Goal: Ask a question: Seek information or help from site administrators or community

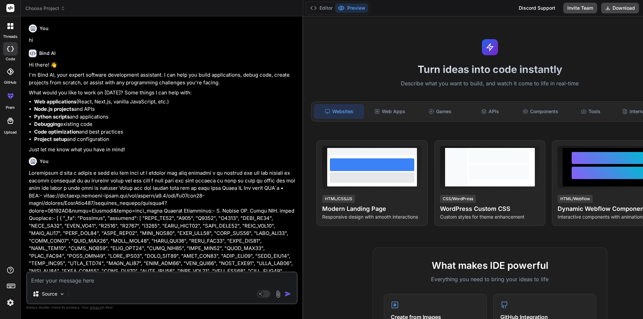
scroll to position [14003, 0]
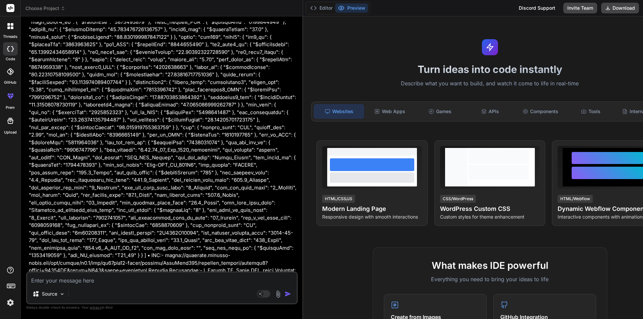
click at [46, 279] on textarea at bounding box center [162, 279] width 270 height 12
type textarea "1) All, including new/revised, coding will still be hosted at MongoDB Atlas? i.…"
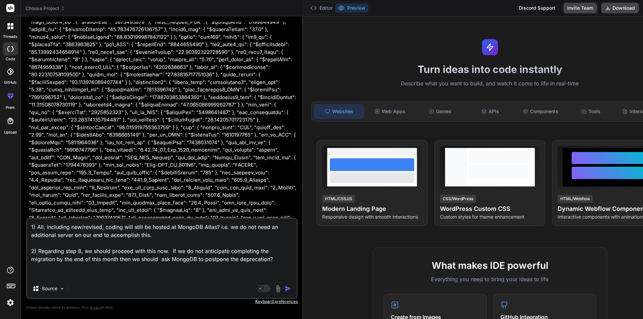
type textarea "x"
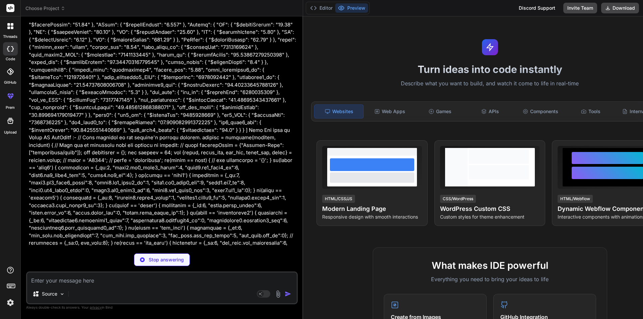
scroll to position [14456, 0]
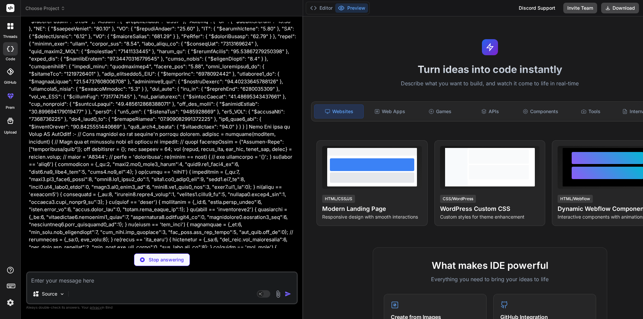
type textarea "x"
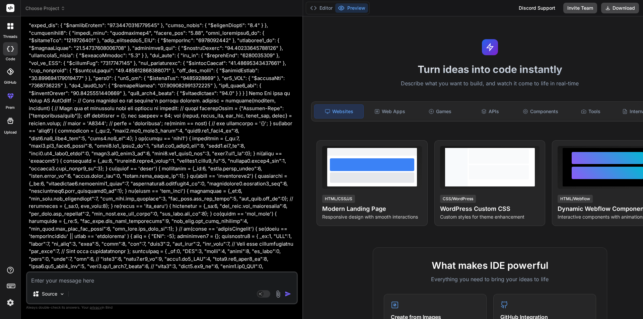
scroll to position [14492, 0]
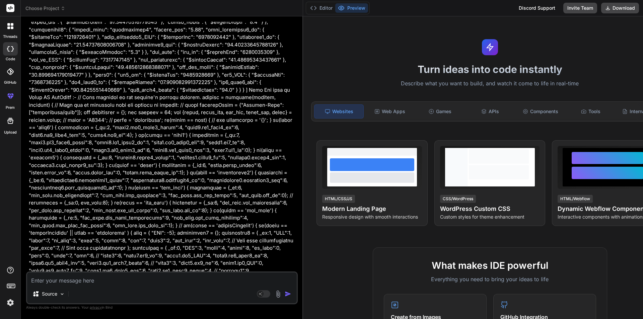
click at [60, 279] on textarea at bounding box center [162, 279] width 270 height 12
type textarea "c"
type textarea "x"
type textarea "co"
type textarea "x"
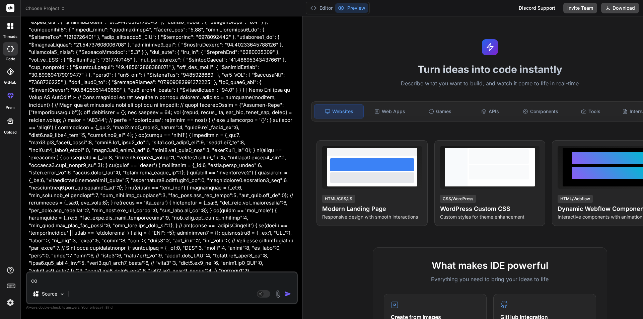
type textarea "cou"
type textarea "x"
type textarea "coul"
type textarea "x"
type textarea "could"
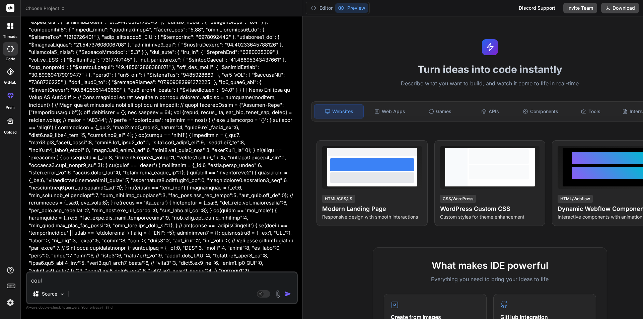
type textarea "x"
type textarea "could"
type textarea "x"
type textarea "could w"
type textarea "x"
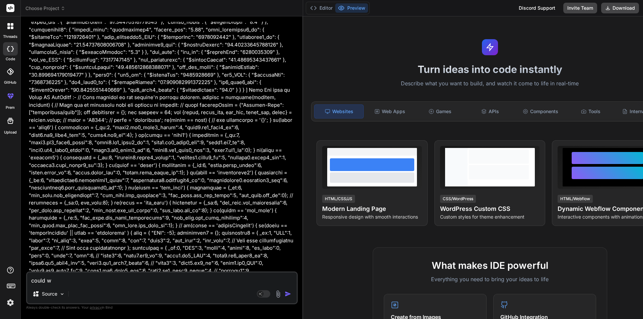
type textarea "could we"
type textarea "x"
type textarea "could we"
type textarea "x"
type textarea "could we e"
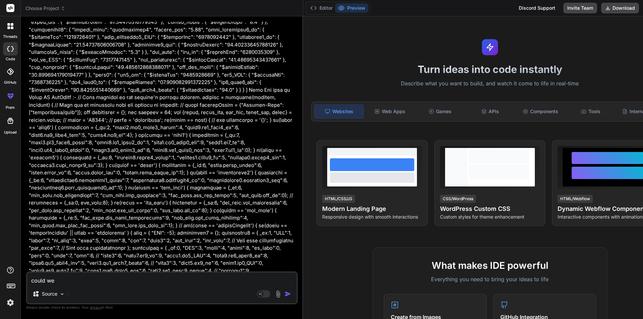
type textarea "x"
type textarea "could we ex"
type textarea "x"
type textarea "could we ext"
type textarea "x"
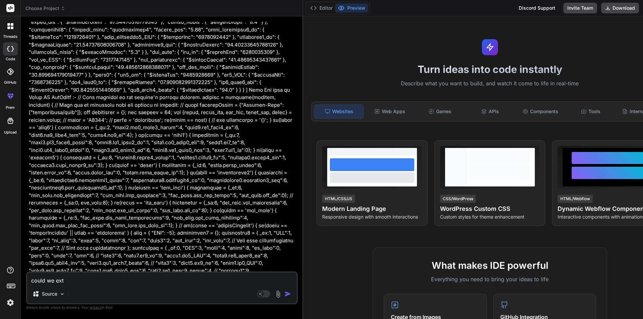
type textarea "could we exte"
type textarea "x"
type textarea "could we exten"
type textarea "x"
type textarea "could we extend"
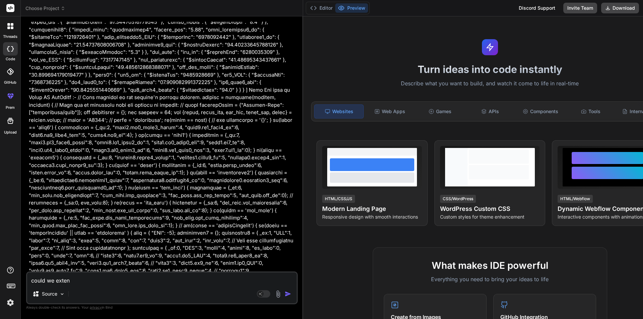
type textarea "x"
type textarea "could we extend"
type textarea "x"
type textarea "could we extend i"
type textarea "x"
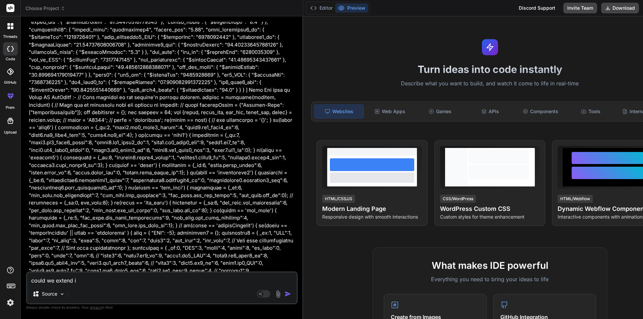
type textarea "could we extend it"
type textarea "x"
type textarea "could we extend it"
type textarea "x"
type textarea "could we extend it a"
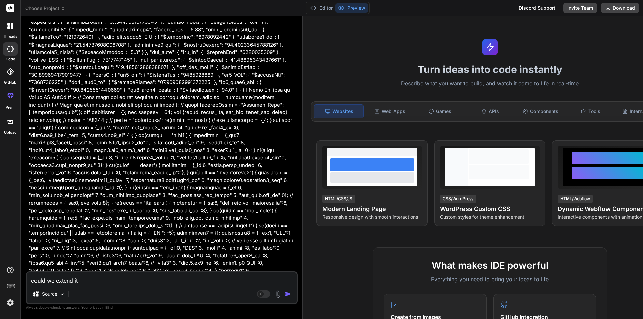
type textarea "x"
type textarea "could we extend it af"
type textarea "x"
type textarea "could we extend it aft"
type textarea "x"
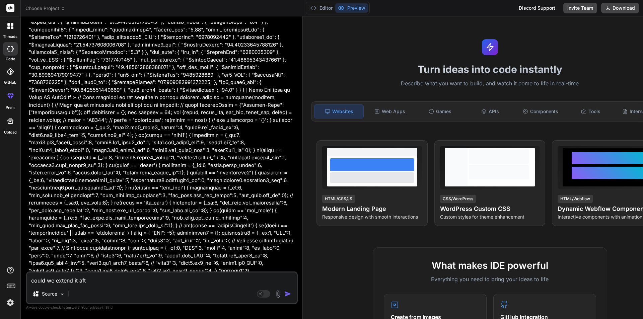
type textarea "could we extend it afte"
type textarea "x"
type textarea "could we extend it after"
type textarea "x"
type textarea "could we extend it after"
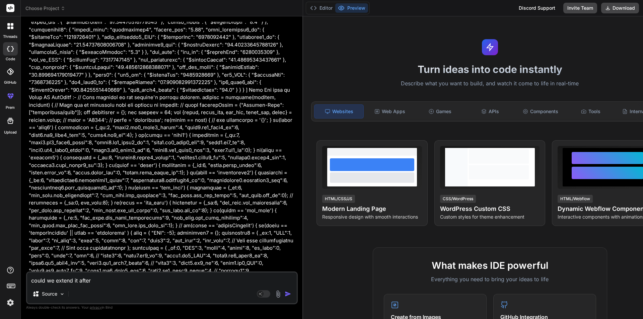
type textarea "x"
type textarea "could we extend it after s"
type textarea "x"
type textarea "could we extend it after se"
type textarea "x"
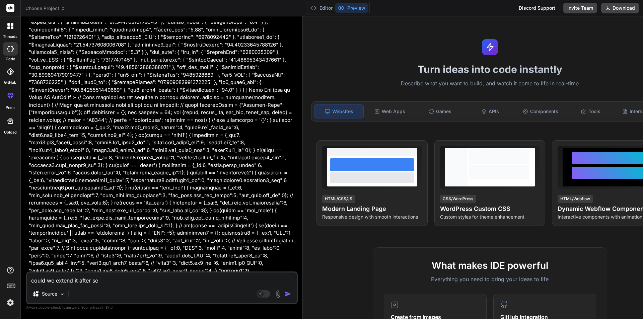
type textarea "could we extend it after sep"
type textarea "x"
type textarea "could we extend it after sep"
type textarea "x"
type textarea "could we extend it after [DATE]"
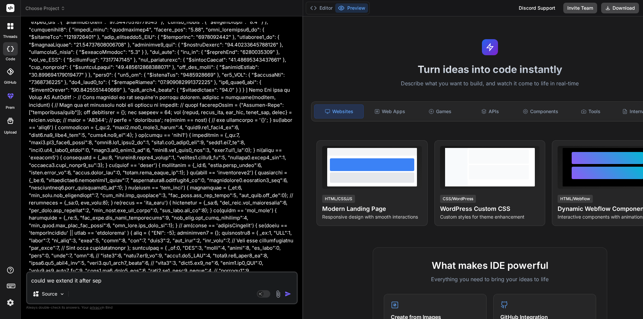
type textarea "x"
type textarea "could we extend it after [DATE]"
type textarea "x"
type textarea "could we extend it after [DATE]"
type textarea "x"
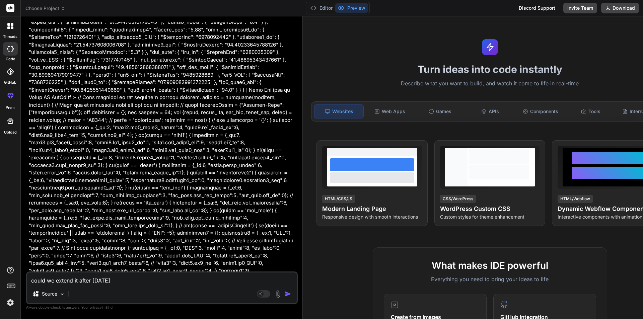
type textarea "could we extend it after [DATE] a"
type textarea "x"
type textarea "could we extend it after [DATE] af"
type textarea "x"
type textarea "could we extend it after [DATE] aft"
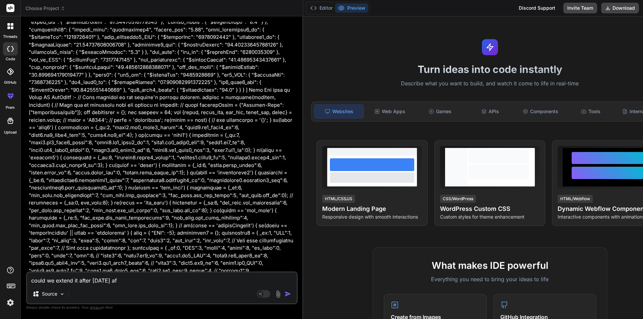
type textarea "x"
type textarea "could we extend it after [DATE] afte"
type textarea "x"
type textarea "could we extend it after [DATE] after"
type textarea "x"
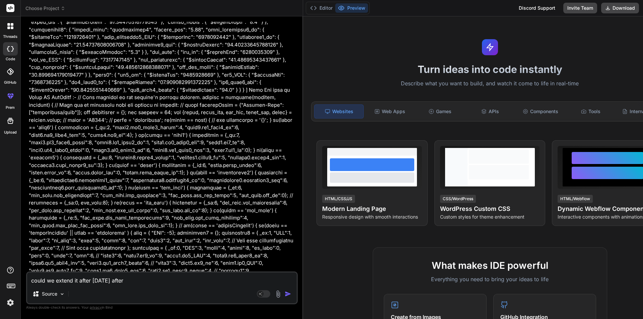
type textarea "could we extend it after [DATE] after"
type textarea "x"
type textarea "could we extend it after [DATE] after t"
type textarea "x"
type textarea "could we extend it after [DATE] after ta"
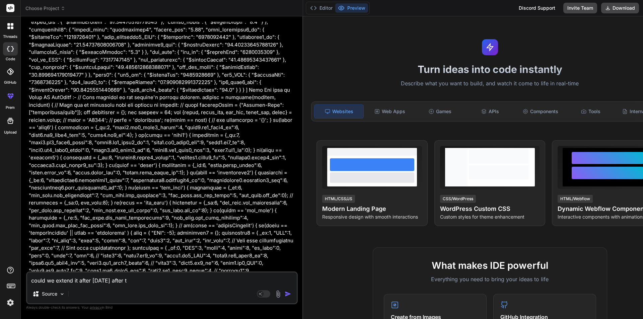
type textarea "x"
type textarea "could we extend it after [DATE] after tak"
type textarea "x"
type textarea "could we extend it after [DATE] after taki"
type textarea "x"
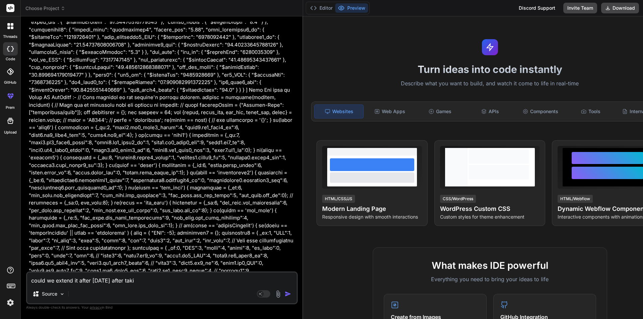
type textarea "could we extend it after [DATE] after takin"
type textarea "x"
type textarea "could we extend it after [DATE] after taking"
type textarea "x"
type textarea "could we extend it after [DATE] after taking"
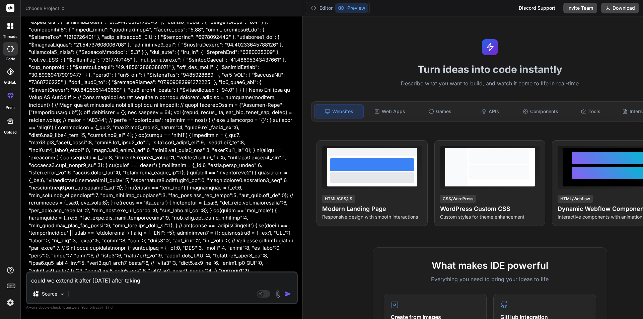
type textarea "x"
type textarea "could we extend it after [DATE] after taking e"
type textarea "x"
type textarea "could we extend it after [DATE] after taking ex"
type textarea "x"
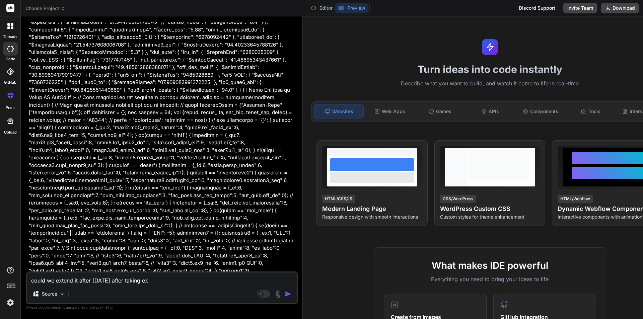
type textarea "could we extend it after [DATE] after taking ext"
type textarea "x"
type textarea "could we extend it after [DATE] after taking exte"
type textarea "x"
type textarea "could we extend it after [DATE] after taking exten"
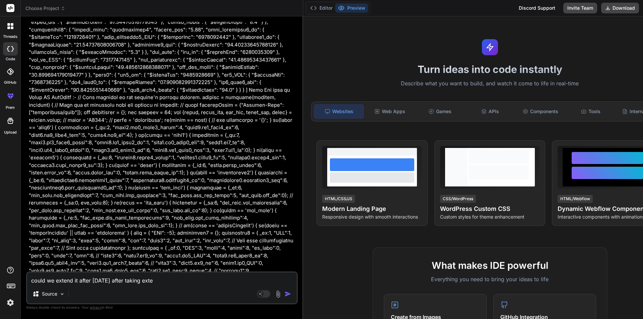
type textarea "x"
type textarea "could we extend it after [DATE] after taking extens"
type textarea "x"
type textarea "could we extend it after [DATE] after taking extensi"
type textarea "x"
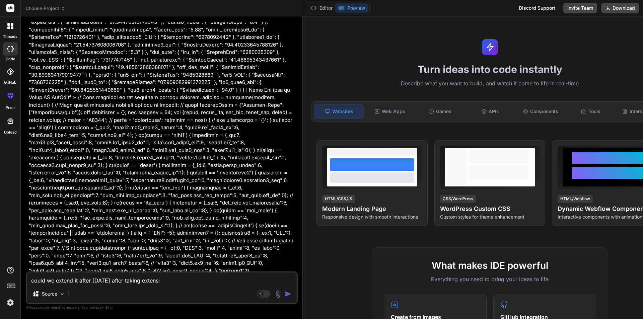
type textarea "could we extend it after [DATE] after taking extensio"
type textarea "x"
type textarea "could we extend it after [DATE] after taking extension"
type textarea "x"
type textarea "could we extend it after [DATE] after taking extension"
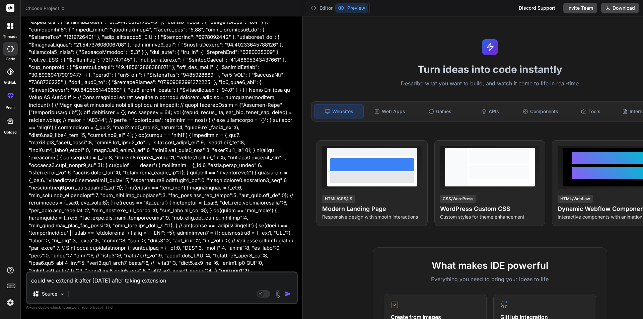
type textarea "x"
type textarea "could we extend it after [DATE] after taking extension f"
type textarea "x"
type textarea "could we extend it after [DATE] after taking extension fr"
type textarea "x"
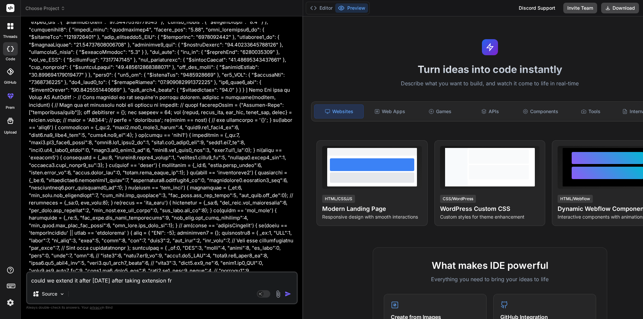
type textarea "could we extend it after [DATE] after taking extension fro"
type textarea "x"
type textarea "could we extend it after [DATE] after taking extension from"
type textarea "x"
type textarea "could we extend it after [DATE] after taking extension from"
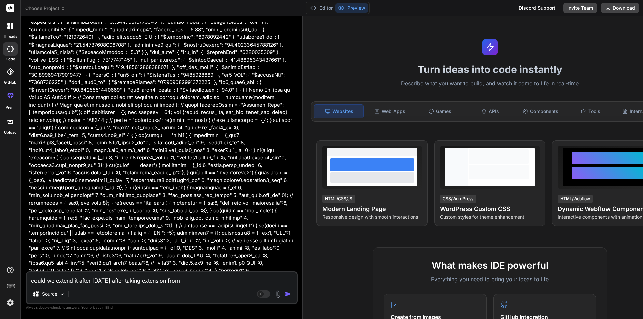
type textarea "x"
type textarea "could we extend it after [DATE] after taking extension from m"
type textarea "x"
type textarea "could we extend it after [DATE] after taking extension from [GEOGRAPHIC_DATA]"
type textarea "x"
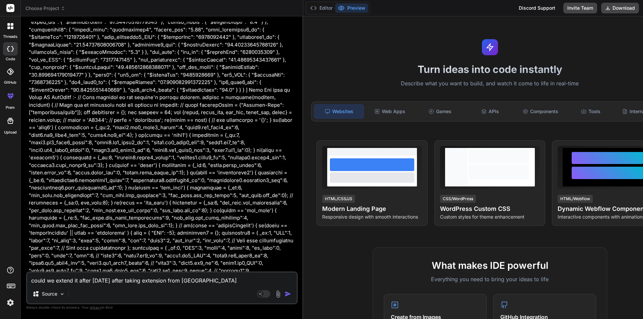
type textarea "could we extend it after [DATE] after taking extension from mon"
type textarea "x"
type textarea "could we extend it after [DATE] after taking extension from [GEOGRAPHIC_DATA]"
type textarea "x"
type textarea "could we extend it after [DATE] after taking extension from [GEOGRAPHIC_DATA]"
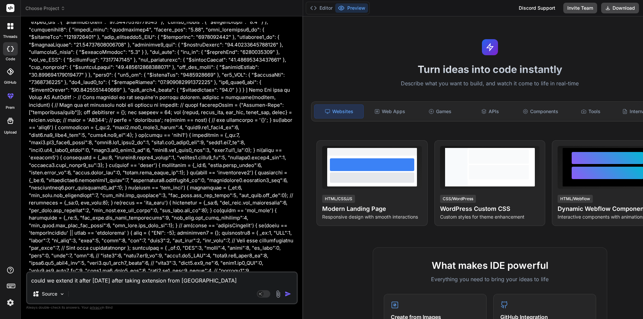
type textarea "x"
type textarea "could we extend it after [DATE] after taking extension from [GEOGRAPHIC_DATA]"
type textarea "x"
type textarea "could we extend it after [DATE] after taking extension from [GEOGRAPHIC_DATA]"
type textarea "x"
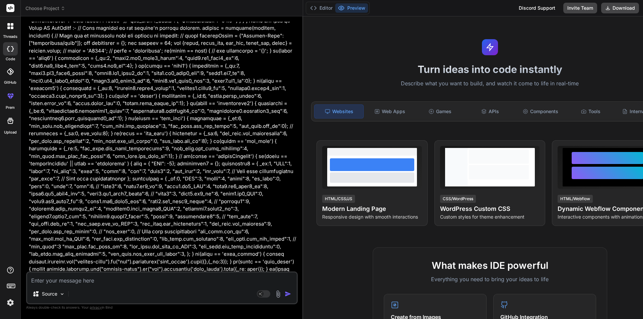
scroll to position [14562, 0]
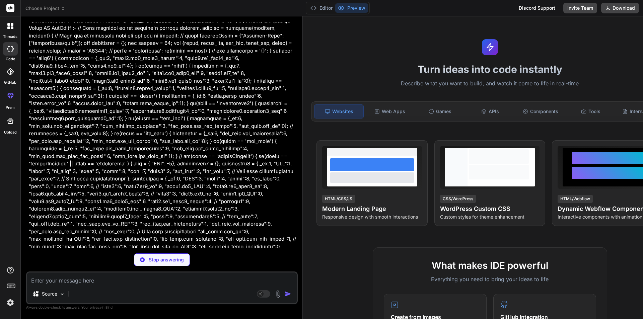
type textarea "x"
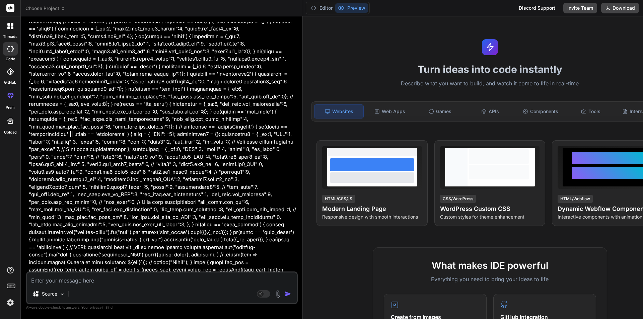
scroll to position [14457, 0]
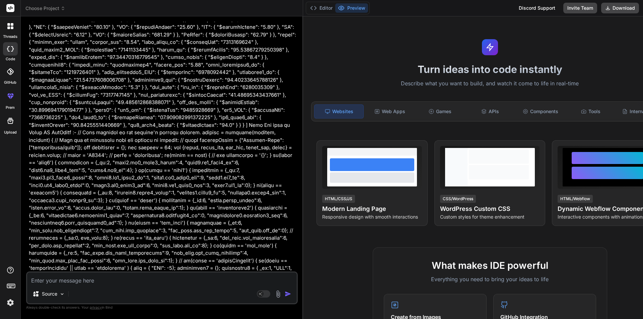
drag, startPoint x: 148, startPoint y: 169, endPoint x: 41, endPoint y: 159, distance: 108.0
copy p "Yes, that is absolutely correct. All coding, both your existing logic and the n…"
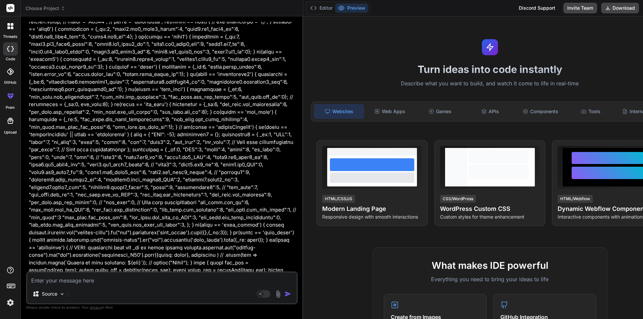
scroll to position [14591, 0]
click at [88, 279] on textarea at bounding box center [162, 279] width 270 height 12
type textarea "w"
type textarea "x"
type textarea "wh"
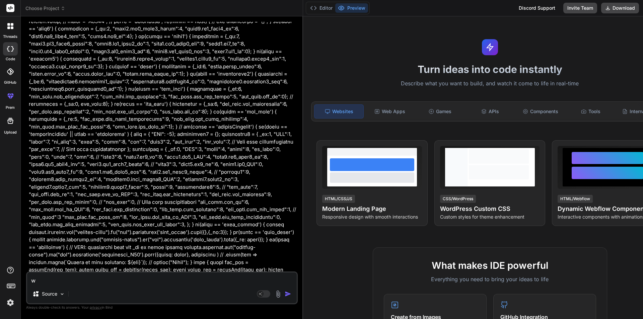
type textarea "x"
type textarea "wha"
type textarea "x"
type textarea "what"
type textarea "x"
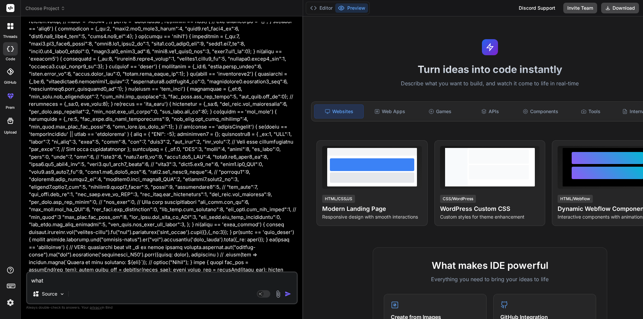
type textarea "what"
type textarea "x"
type textarea "what i"
type textarea "x"
type textarea "what if"
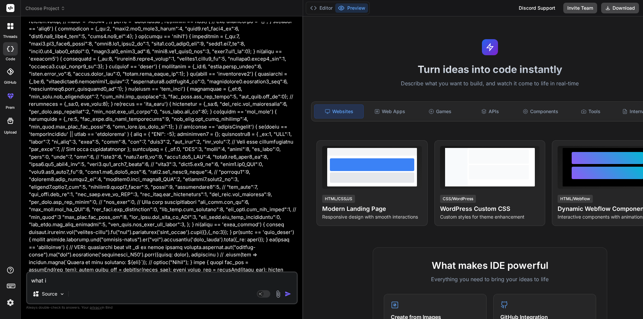
type textarea "x"
type textarea "what if"
type textarea "x"
type textarea "what if i"
type textarea "x"
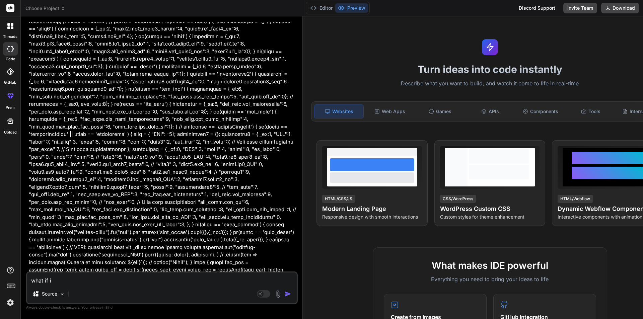
type textarea "what if i"
type textarea "x"
type textarea "what if i h"
type textarea "x"
type textarea "what if i ha"
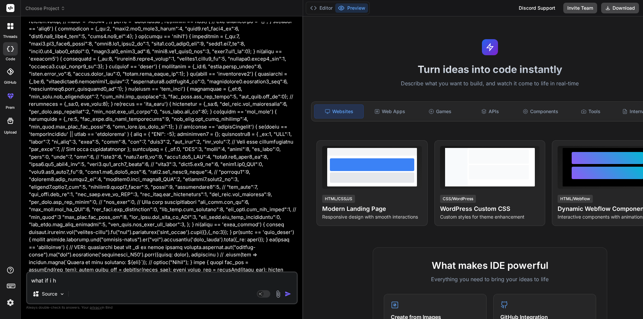
type textarea "x"
type textarea "what if i hav"
type textarea "x"
type textarea "what if i have"
type textarea "x"
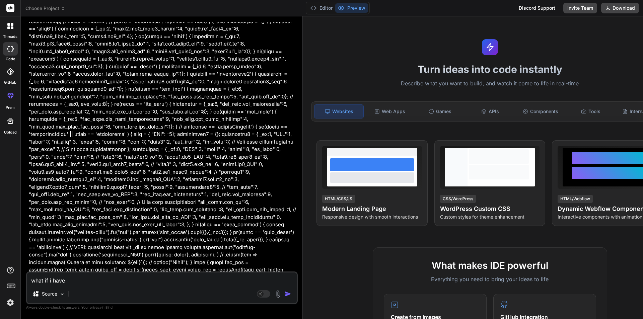
type textarea "what if i have"
type textarea "x"
type textarea "what if i have"
type textarea "x"
type textarea "what if i hav"
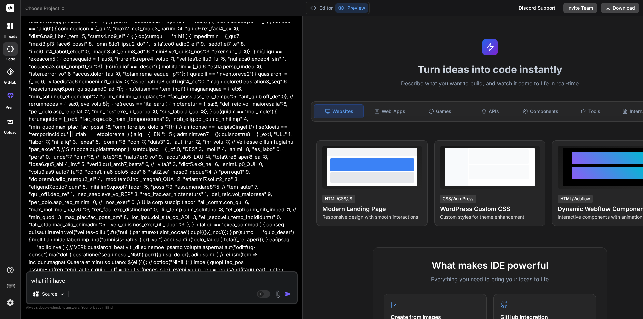
type textarea "x"
type textarea "what if i ha"
type textarea "x"
type textarea "what if i h"
type textarea "x"
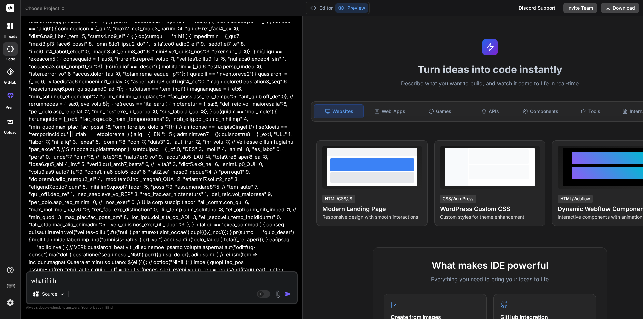
type textarea "what if i"
type textarea "x"
type textarea "what if i w"
type textarea "x"
type textarea "what if i wi"
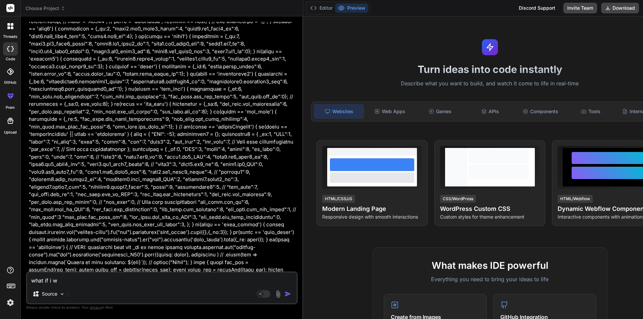
type textarea "x"
type textarea "what if i wil"
type textarea "x"
type textarea "what if i will"
type textarea "x"
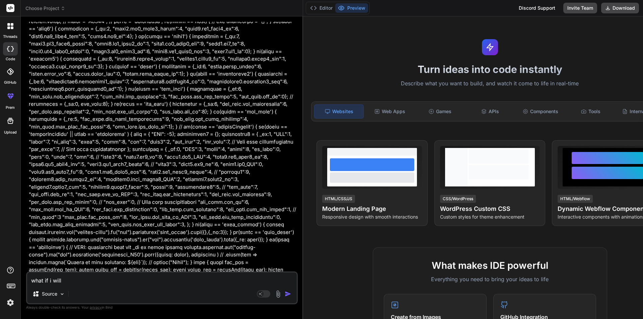
type textarea "what if i will"
type textarea "x"
type textarea "what if i will t"
type textarea "x"
type textarea "what if i will ta"
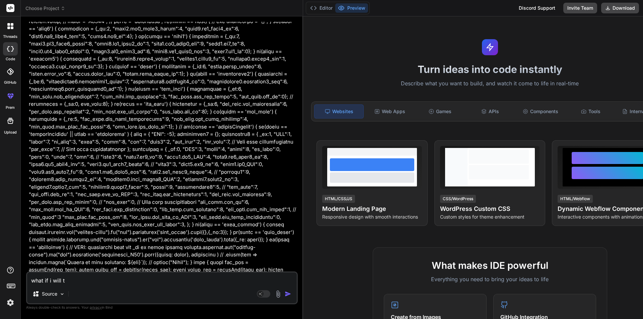
type textarea "x"
type textarea "what if i will tak"
type textarea "x"
type textarea "what if i will tak"
type textarea "x"
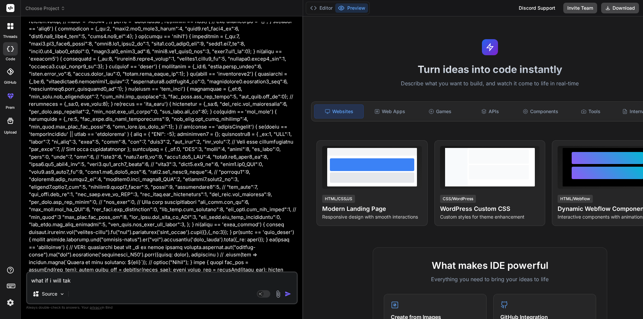
type textarea "what if i will tak t"
type textarea "x"
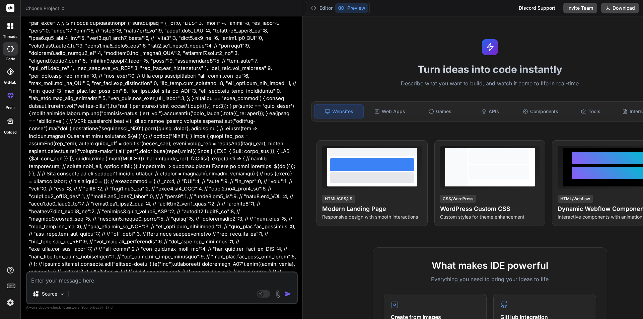
scroll to position [14747, 0]
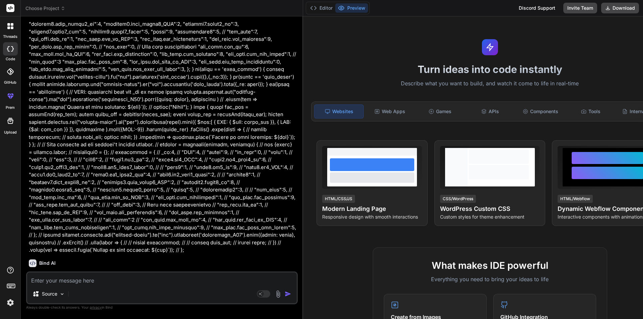
click at [40, 282] on textarea at bounding box center [162, 279] width 270 height 12
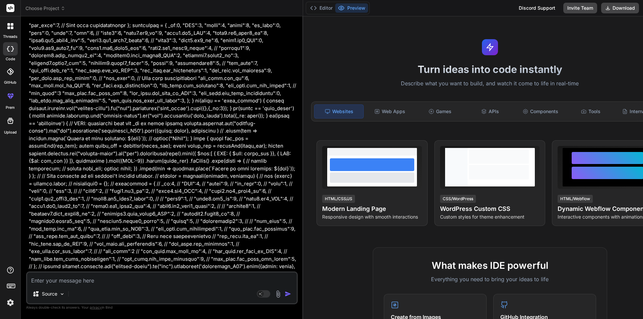
scroll to position [14813, 0]
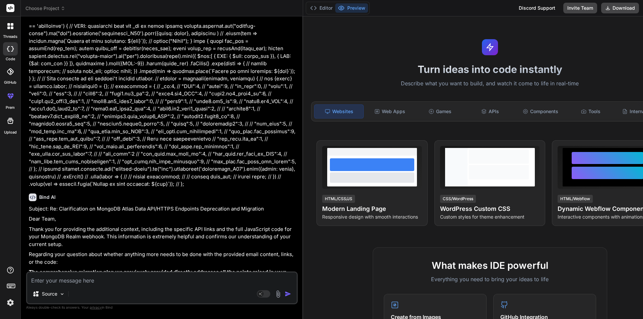
drag, startPoint x: 156, startPoint y: 158, endPoint x: 150, endPoint y: 157, distance: 6.4
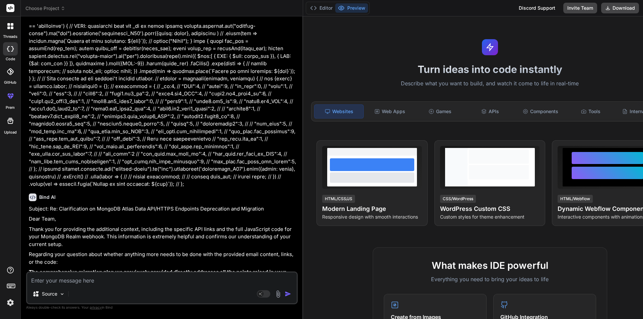
drag, startPoint x: 291, startPoint y: 202, endPoint x: 29, endPoint y: 90, distance: 284.2
drag, startPoint x: 291, startPoint y: 201, endPoint x: 28, endPoint y: 92, distance: 284.1
click at [28, 92] on div "You hi Bind AI Hi there! 👋 I'm Bind AI, your expert software development assist…" at bounding box center [162, 147] width 270 height 250
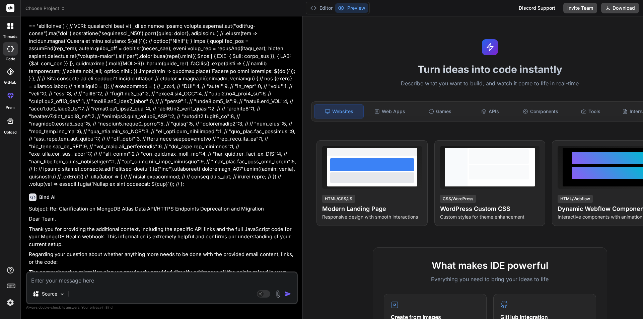
drag, startPoint x: 294, startPoint y: 200, endPoint x: 28, endPoint y: 94, distance: 285.7
click at [28, 94] on div "You hi Bind AI Hi there! 👋 I'm Bind AI, your expert software development assist…" at bounding box center [162, 147] width 270 height 250
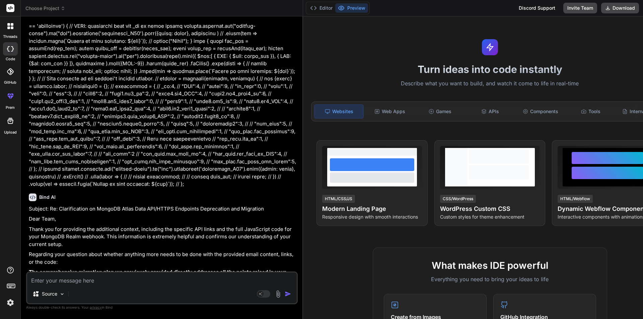
drag, startPoint x: 287, startPoint y: 200, endPoint x: 25, endPoint y: 93, distance: 282.1
click at [25, 93] on div "Bind AI Web Search Created with Pixso. Code Generator You hi Bind AI Hi there! …" at bounding box center [162, 167] width 282 height 303
click at [91, 281] on textarea at bounding box center [162, 279] width 270 height 12
paste textarea "Regarding step 8, we should proceed with this now. If we do not anticipate comp…"
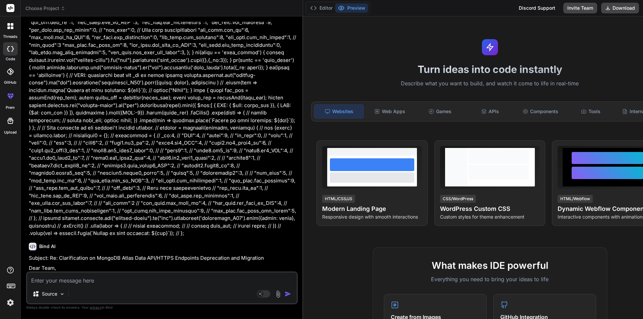
scroll to position [14760, 0]
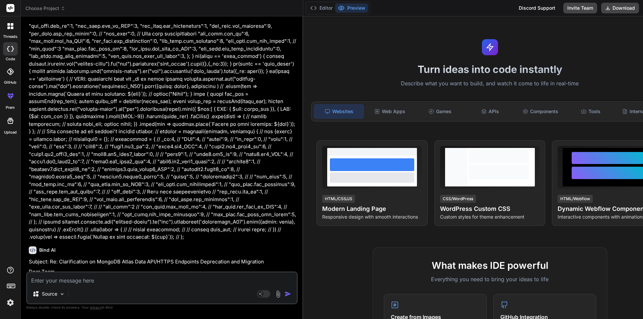
drag, startPoint x: 131, startPoint y: 166, endPoint x: 64, endPoint y: 172, distance: 67.7
copy li "[DATE], deprecation date for MongoDB Realm HTTPS Endpoints is a global policy"
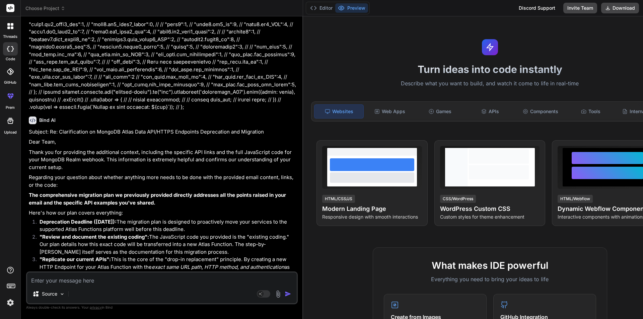
scroll to position [14894, 0]
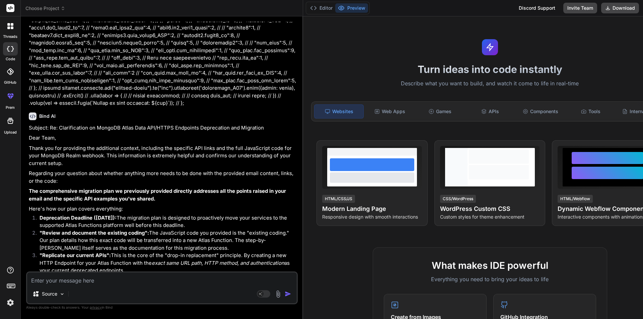
drag, startPoint x: 280, startPoint y: 121, endPoint x: 28, endPoint y: 111, distance: 251.5
click at [28, 111] on div "You hi Bind AI Hi there! 👋 I'm Bind AI, your expert software development assist…" at bounding box center [162, 147] width 270 height 250
copy p "Let's focus on making sure you have everything you need to complete the migrati…"
click at [46, 279] on textarea at bounding box center [162, 279] width 270 height 12
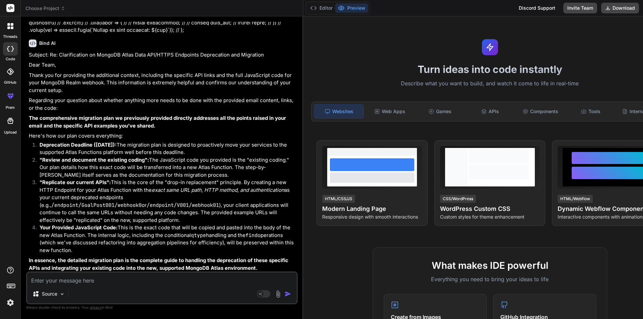
scroll to position [14968, 0]
